Goal: Task Accomplishment & Management: Manage account settings

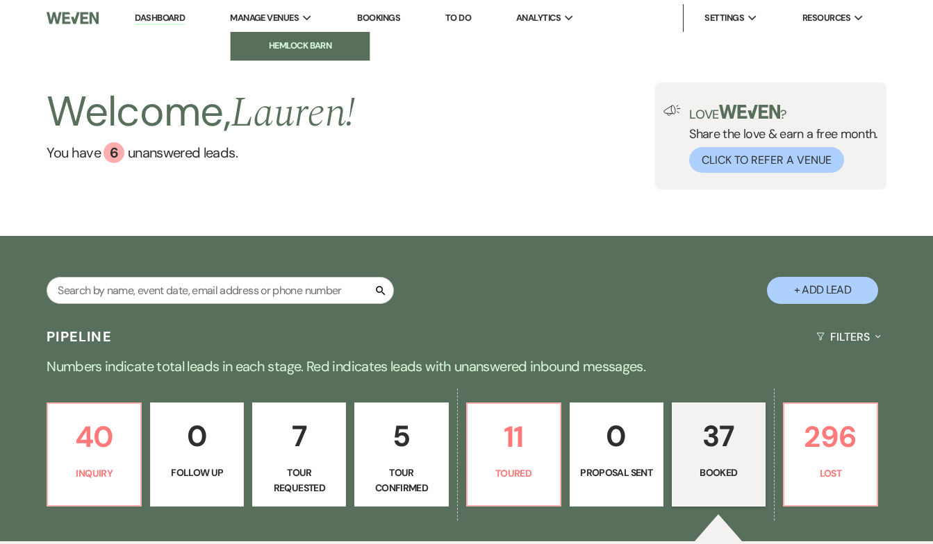
click at [295, 38] on link "Hemlock Barn" at bounding box center [300, 46] width 139 height 28
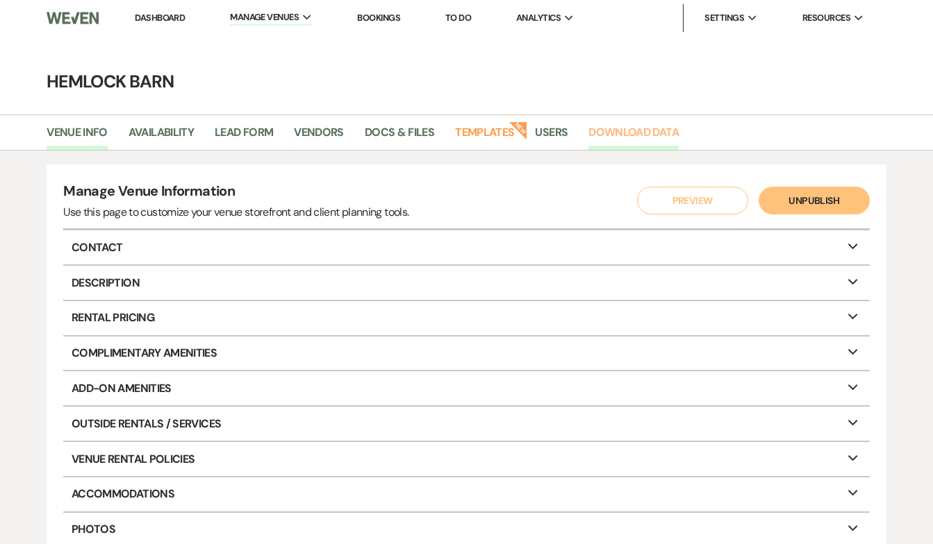
click at [640, 135] on link "Download Data" at bounding box center [633, 137] width 90 height 26
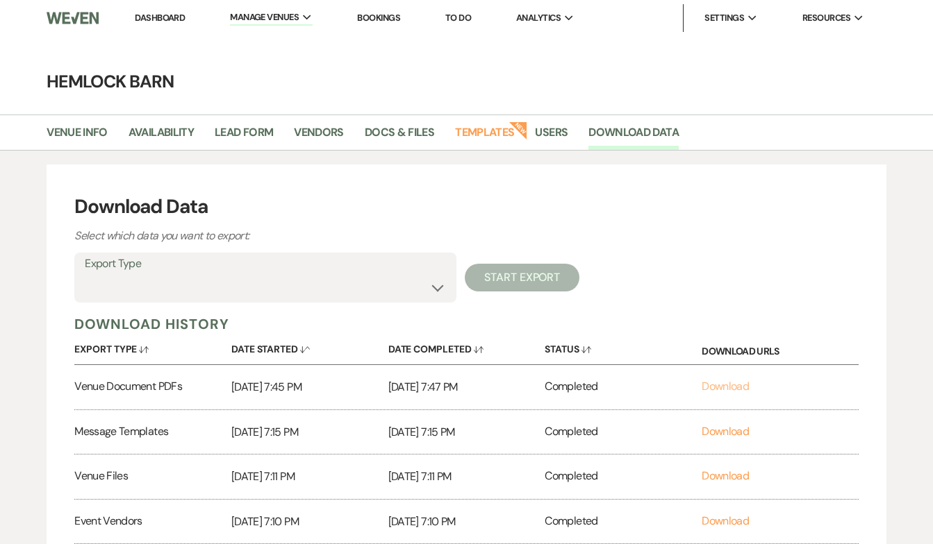
click at [713, 385] on link "Download" at bounding box center [724, 386] width 47 height 15
select select "messageTemplates"
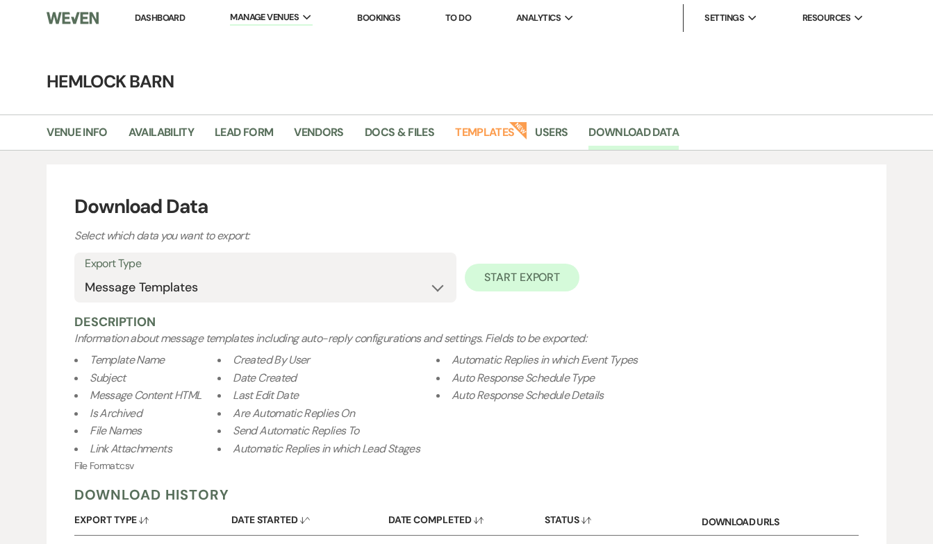
click at [516, 283] on button "Start Export" at bounding box center [522, 278] width 115 height 28
select select
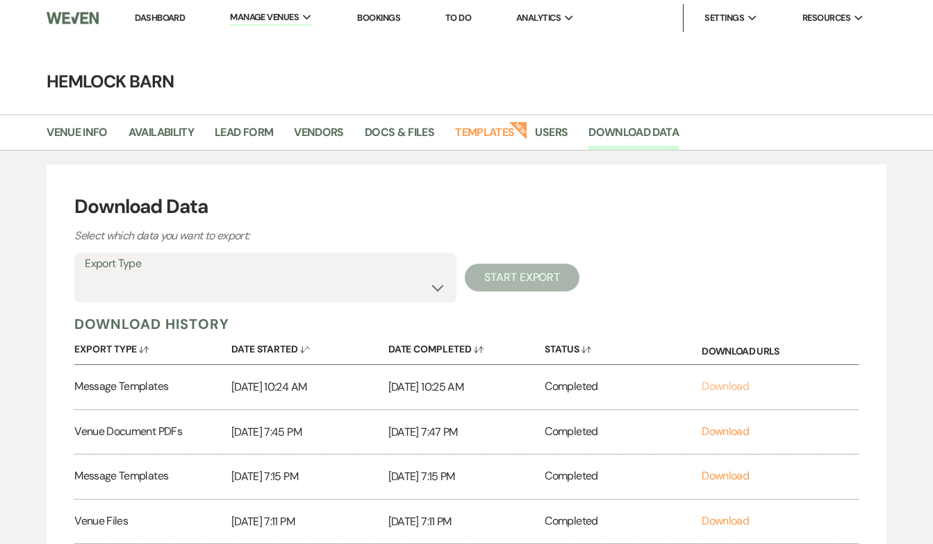
click at [735, 381] on link "Download" at bounding box center [724, 386] width 47 height 15
click at [643, 36] on main "Hemlock Barn Venue Info Availability Lead Form Vendors Docs & Files Templates N…" at bounding box center [466, 333] width 933 height 595
